Goal: Navigation & Orientation: Locate item on page

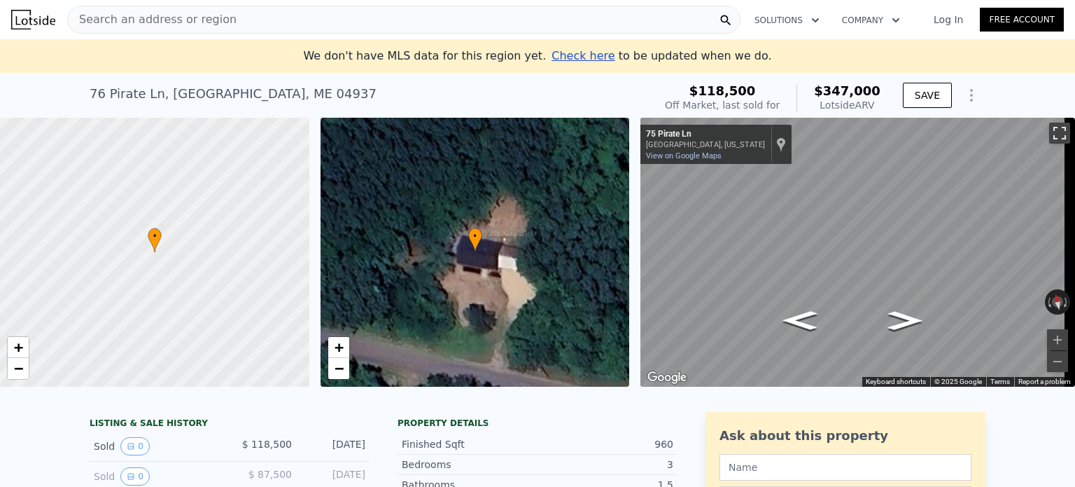
click at [1049, 135] on button "Toggle fullscreen view" at bounding box center [1059, 133] width 21 height 21
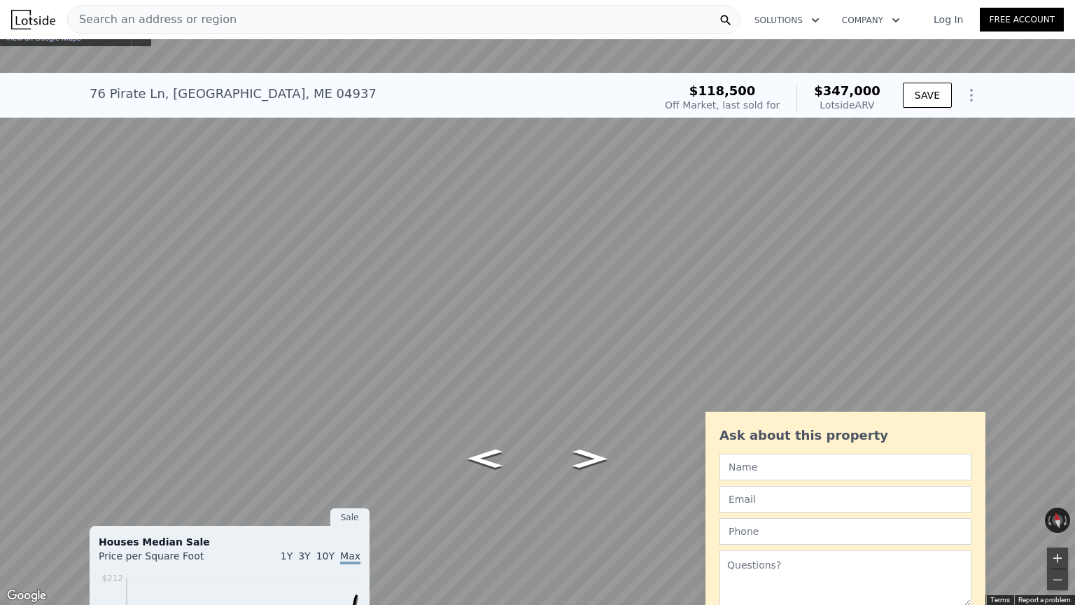
click at [1059, 486] on button "Zoom in" at bounding box center [1057, 557] width 21 height 21
click at [587, 482] on icon "Go East, Pirate Ln" at bounding box center [589, 481] width 81 height 30
click at [1058, 486] on button "Zoom in" at bounding box center [1057, 557] width 21 height 21
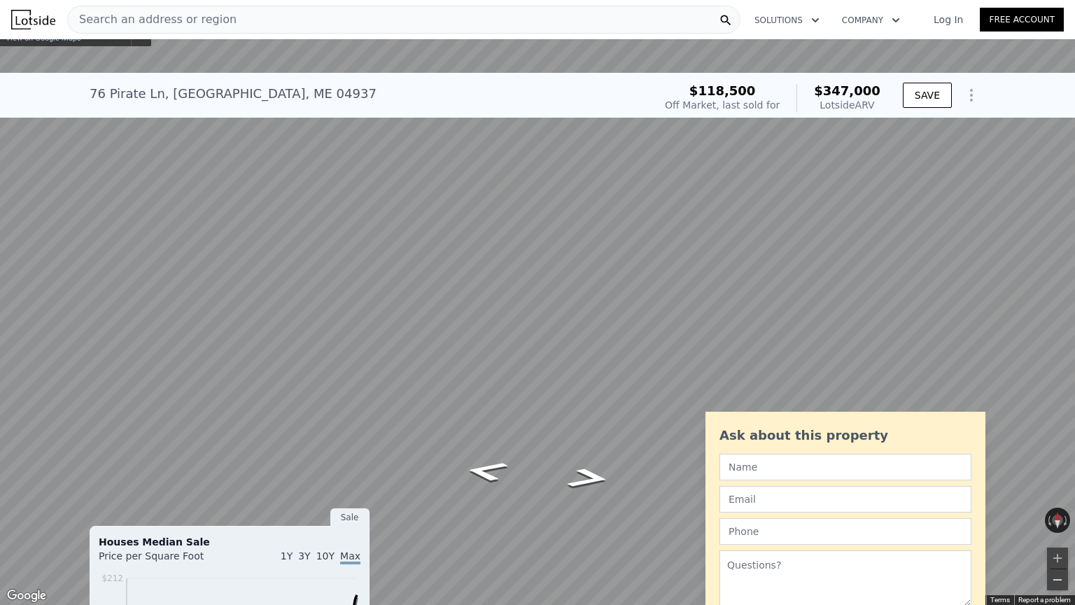
click at [1055, 486] on button "Zoom out" at bounding box center [1057, 579] width 21 height 21
click at [1053, 486] on button "Zoom out" at bounding box center [1057, 579] width 21 height 21
click at [495, 461] on icon "Go West, Pirate Ln" at bounding box center [486, 457] width 76 height 30
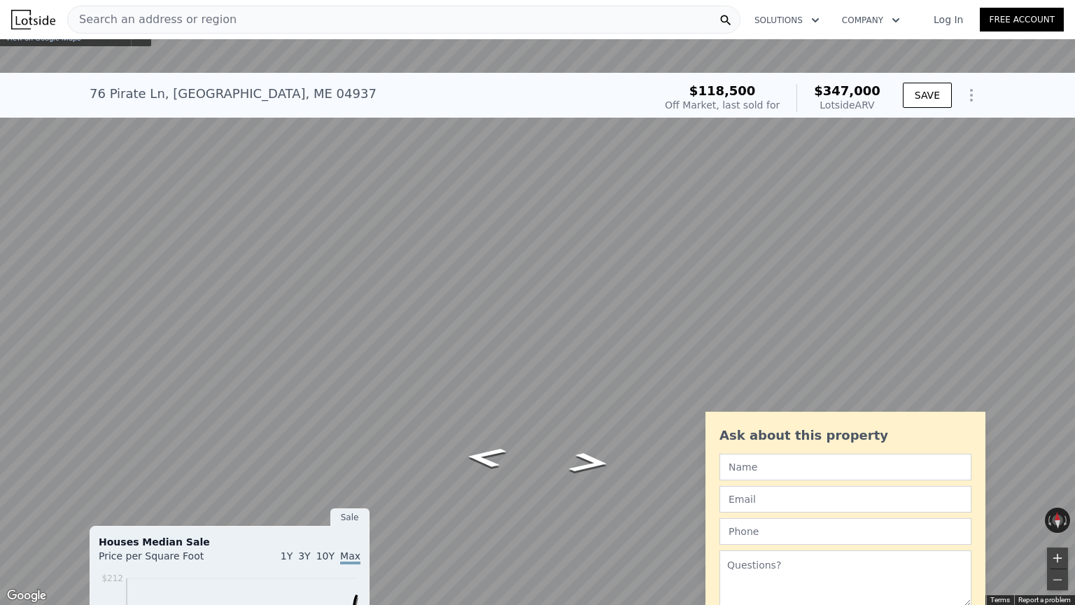
click at [1061, 486] on button "Zoom in" at bounding box center [1057, 557] width 21 height 21
